Goal: Information Seeking & Learning: Learn about a topic

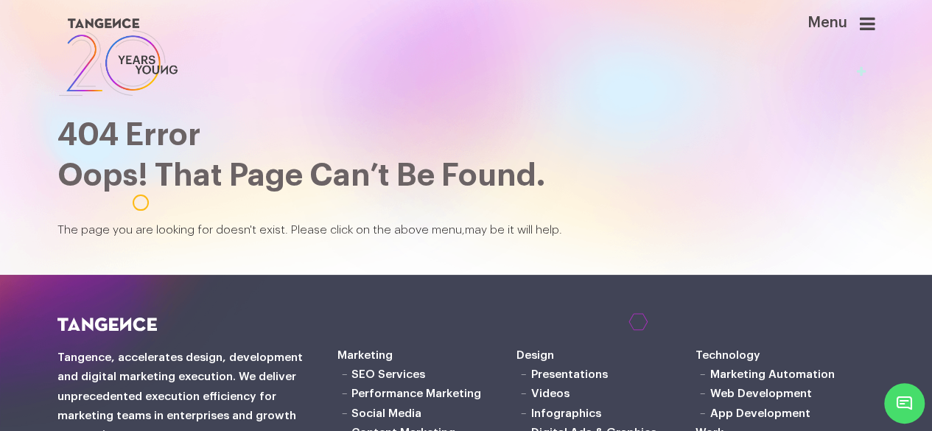
click at [875, 27] on icon at bounding box center [867, 24] width 15 height 18
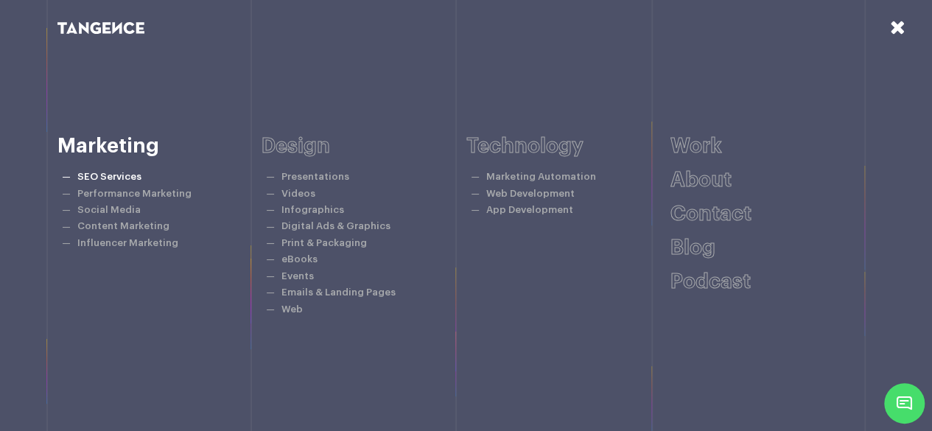
click at [119, 172] on link "SEO Services" at bounding box center [109, 177] width 64 height 10
